Goal: Information Seeking & Learning: Learn about a topic

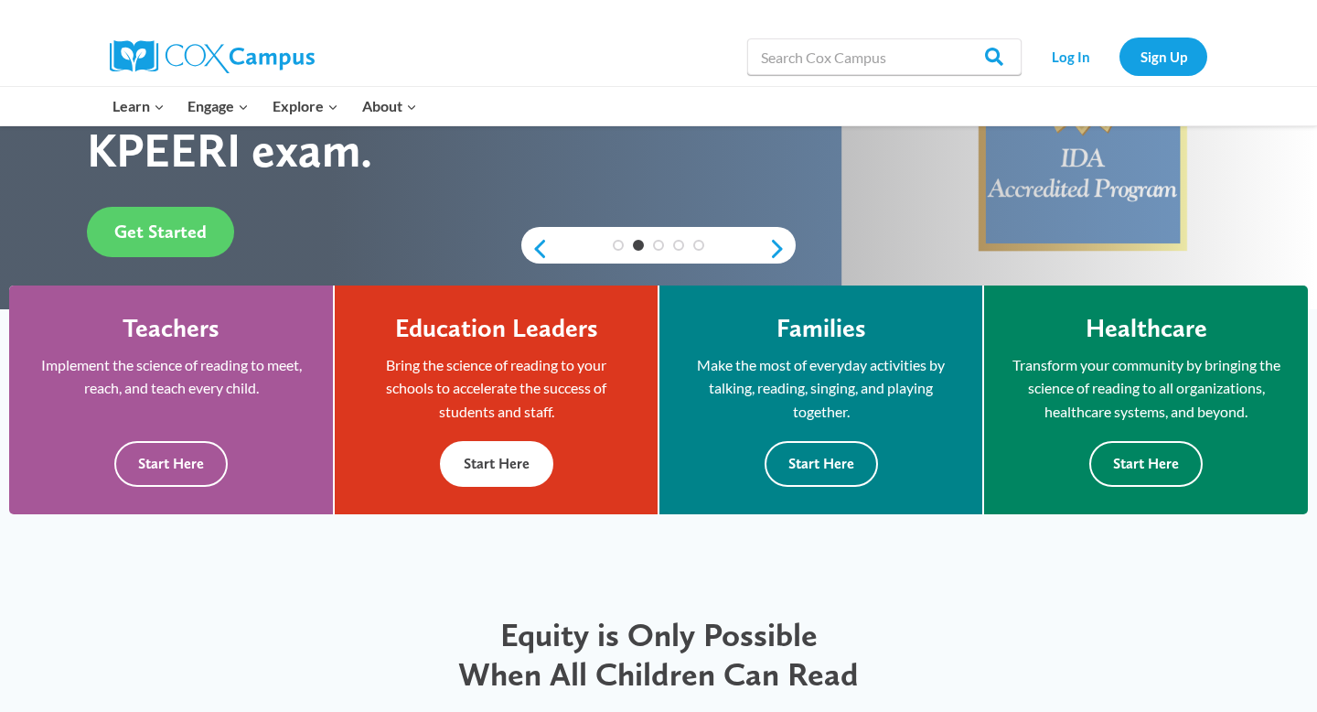
scroll to position [364, 0]
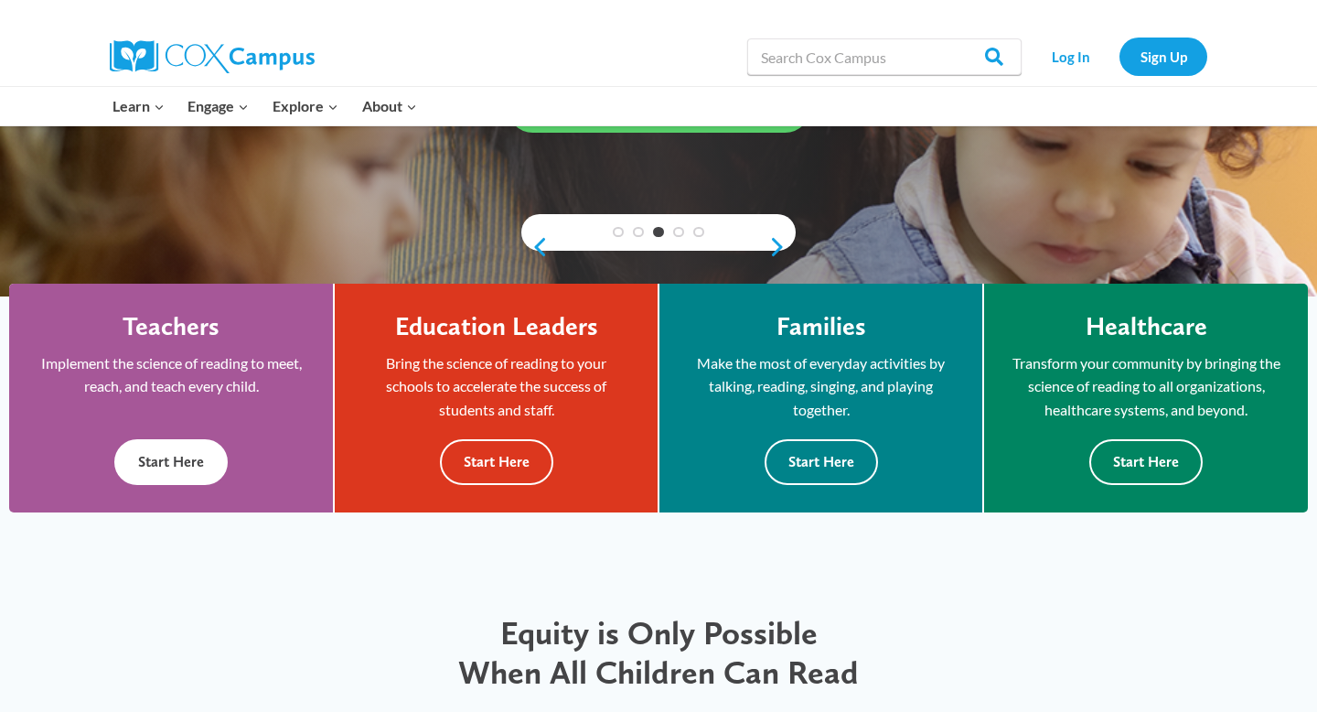
click at [204, 467] on button "Start Here" at bounding box center [170, 461] width 113 height 45
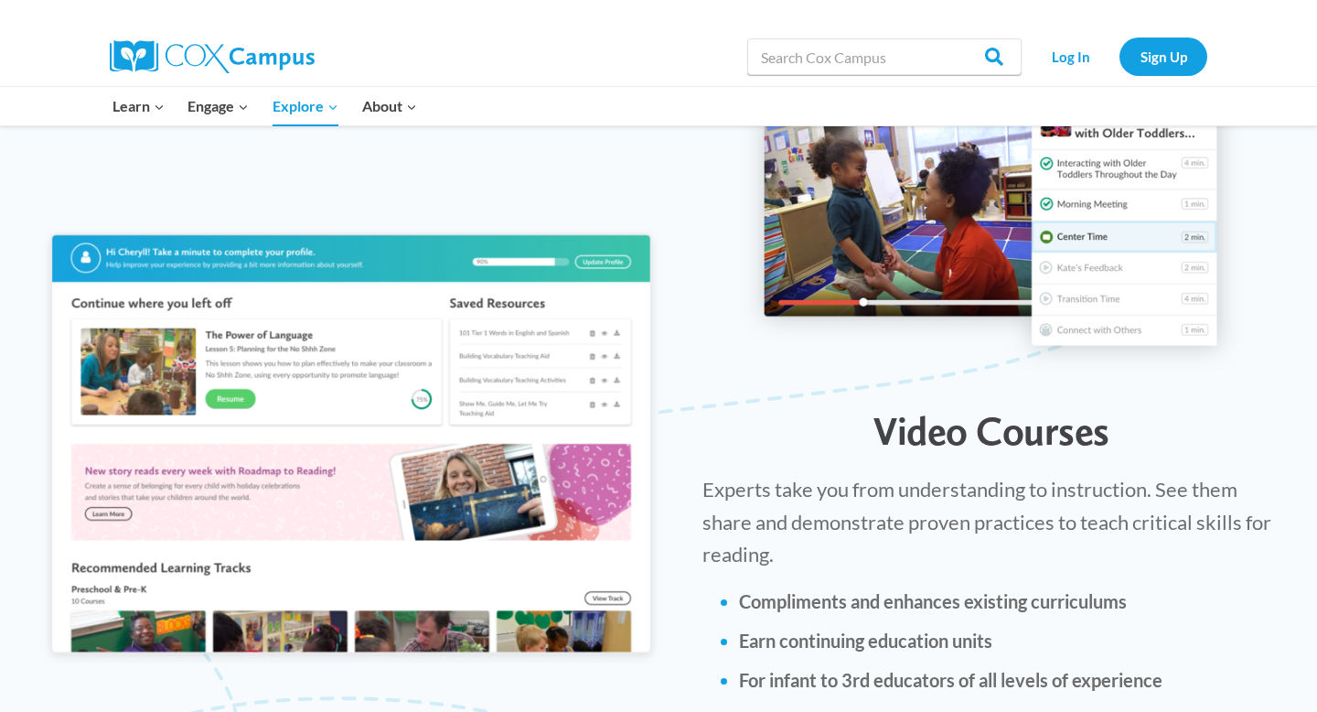
scroll to position [1919, 0]
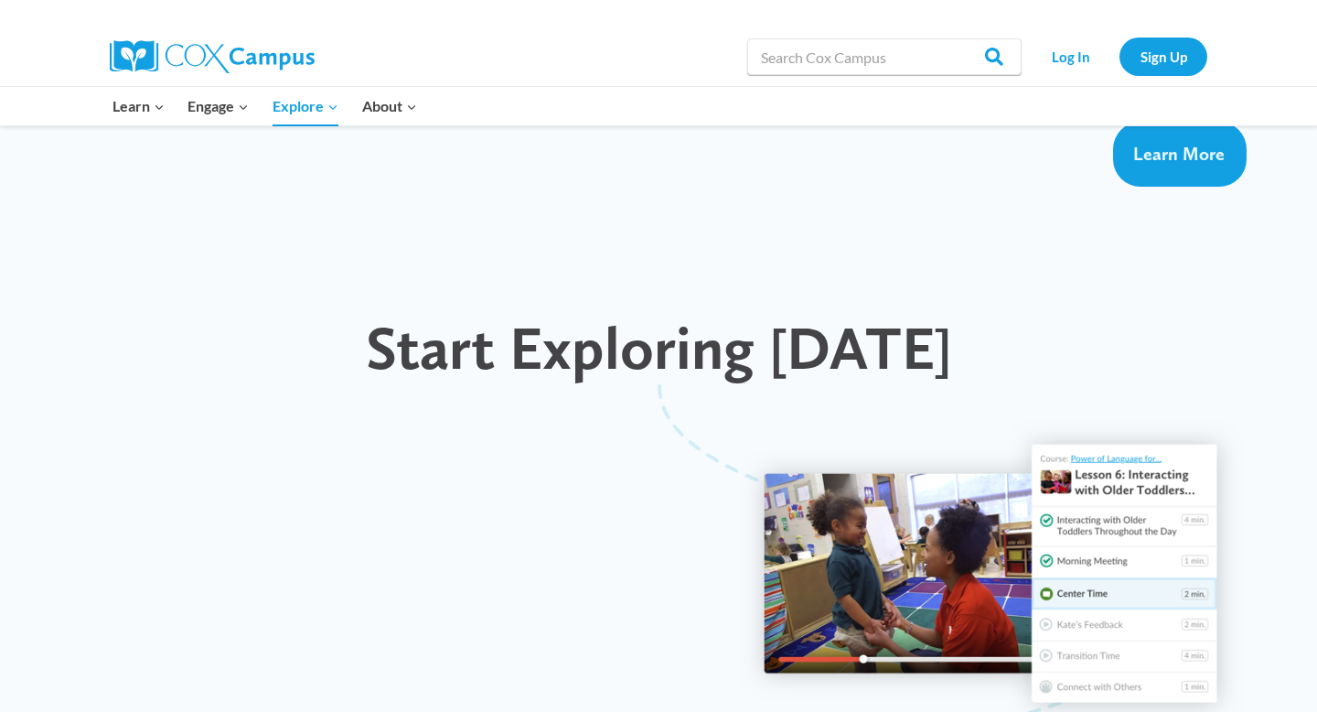
scroll to position [1567, 0]
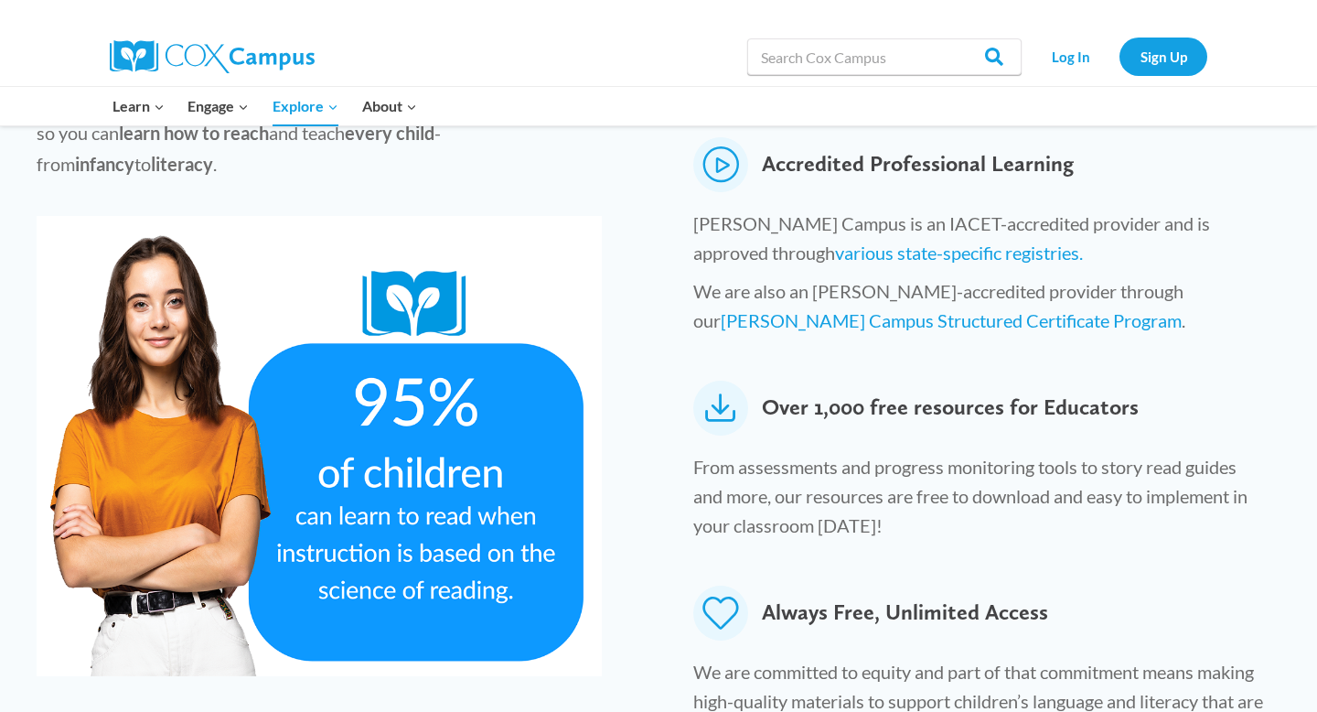
click at [1124, 381] on span "Over 1,000 free resources for Educators" at bounding box center [950, 408] width 377 height 55
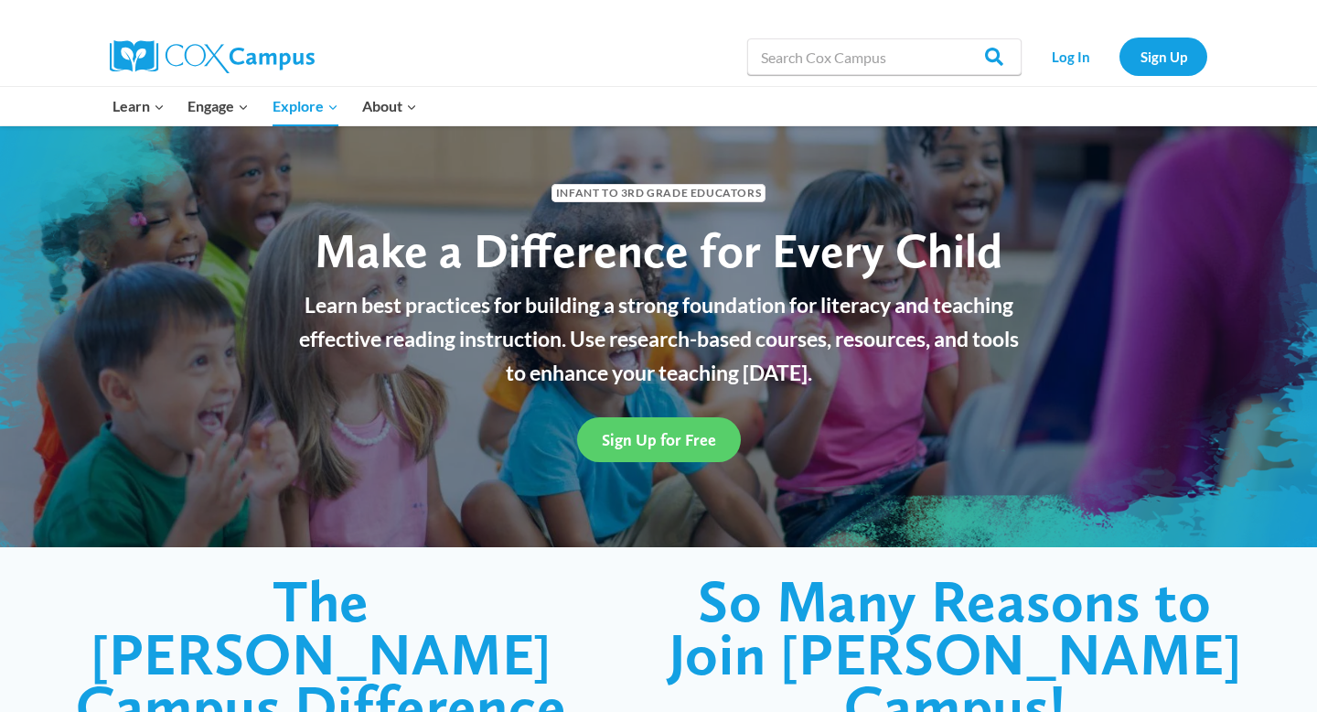
scroll to position [39, 0]
